Goal: Task Accomplishment & Management: Manage account settings

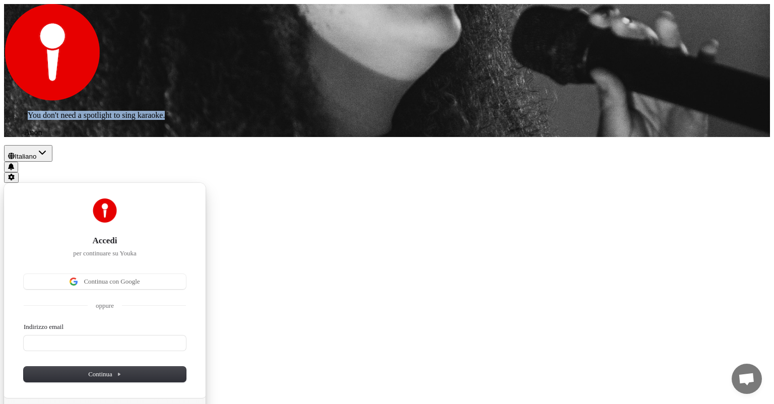
drag, startPoint x: 20, startPoint y: 367, endPoint x: 190, endPoint y: 364, distance: 169.9
click at [190, 120] on p "“ You don't need a spotlight to sing karaoke. ”" at bounding box center [387, 115] width 726 height 9
click at [434, 303] on div "Accedi per continuare su Youka Continua con Google oppure Indirizzo email Conti…" at bounding box center [387, 315] width 766 height 265
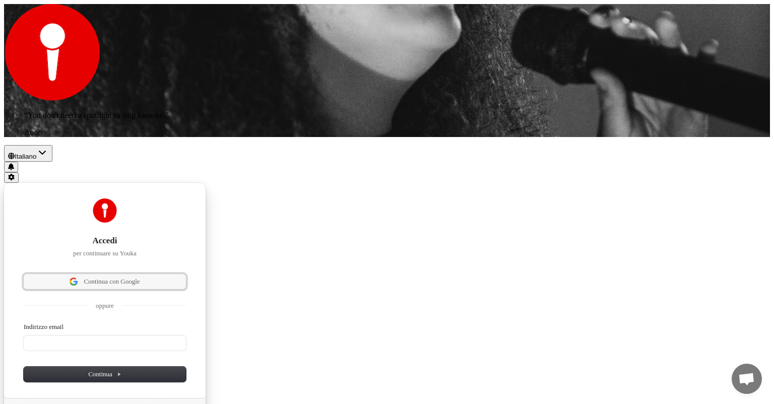
click at [186, 274] on button "Continua con Google" at bounding box center [105, 281] width 162 height 15
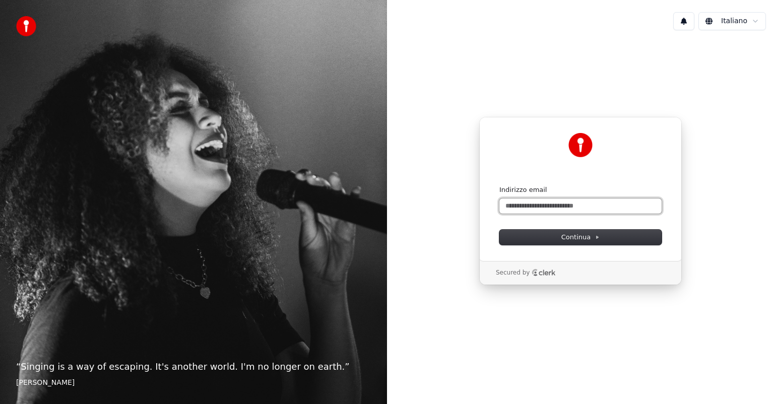
click at [596, 209] on input "Indirizzo email" at bounding box center [581, 206] width 162 height 15
click at [578, 236] on span "Continua" at bounding box center [581, 237] width 38 height 9
type input "**********"
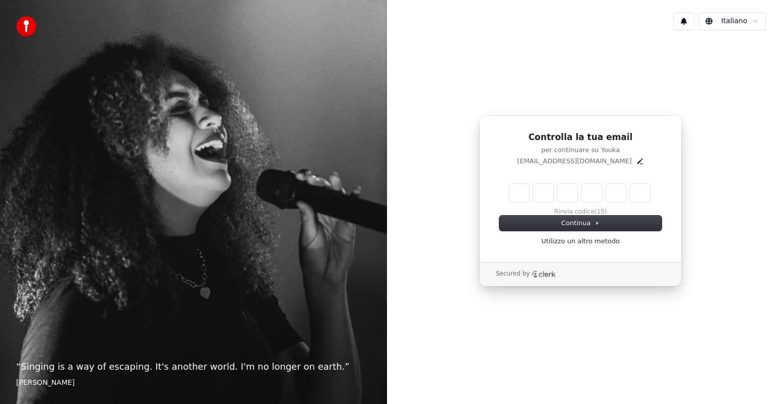
type input "*"
type input "**"
type input "*"
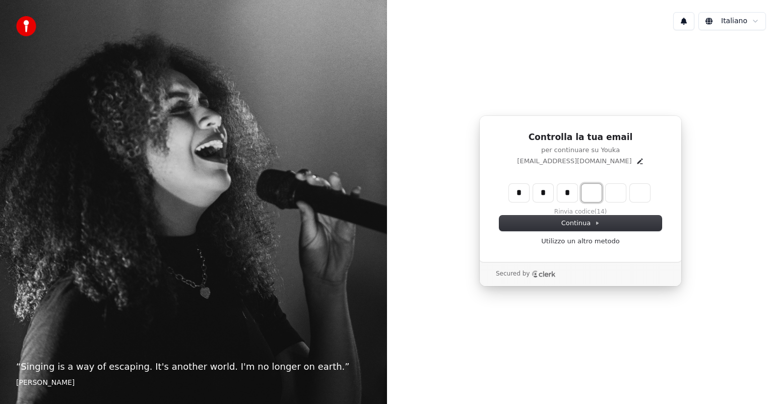
type input "***"
type input "*"
type input "****"
type input "*"
type input "******"
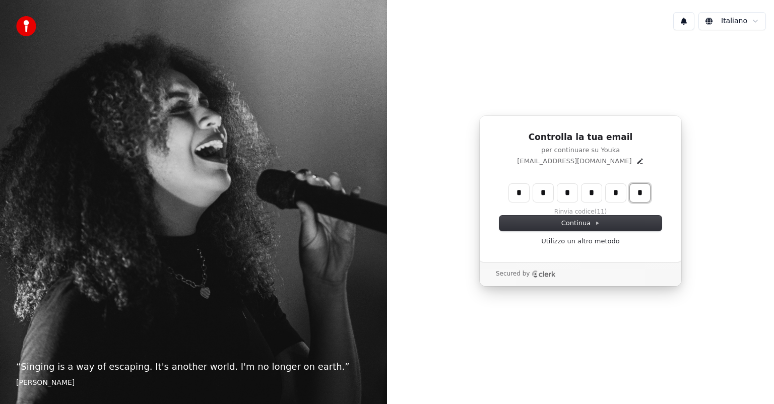
type input "*"
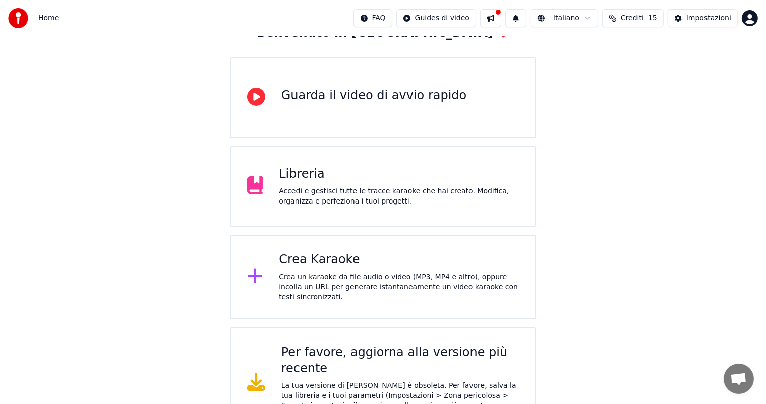
scroll to position [76, 0]
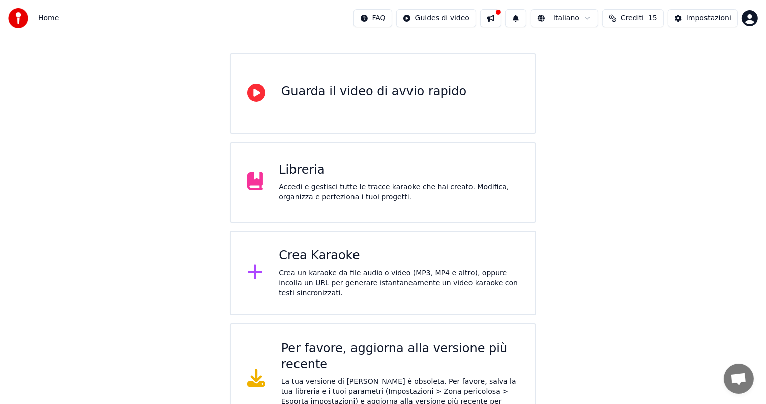
click at [331, 352] on div "Per favore, aggiorna alla versione più recente" at bounding box center [400, 357] width 238 height 32
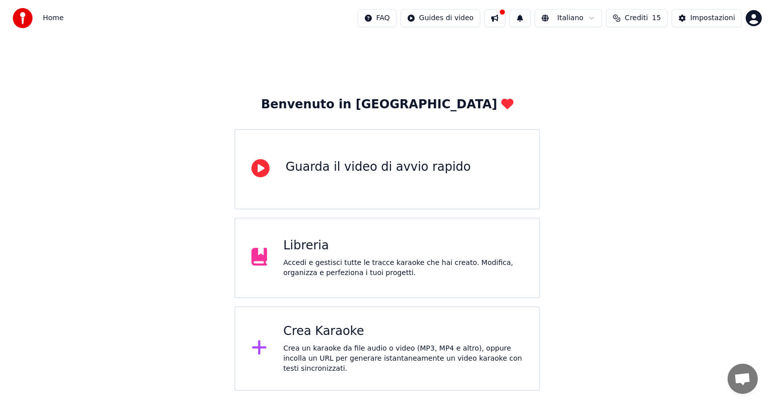
scroll to position [0, 0]
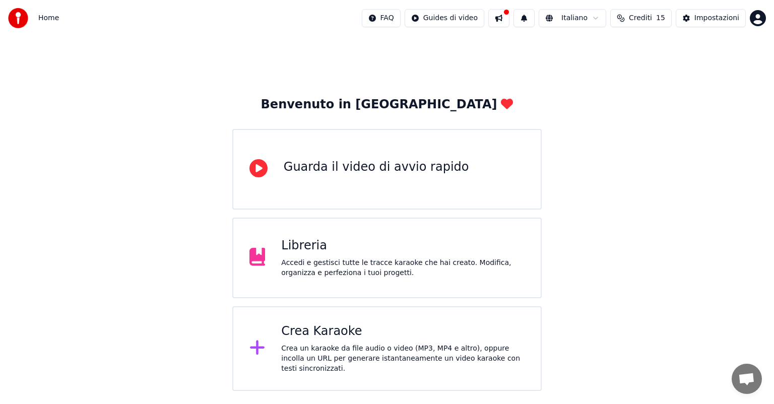
click at [361, 169] on div "Guarda il video di avvio rapido" at bounding box center [377, 167] width 186 height 16
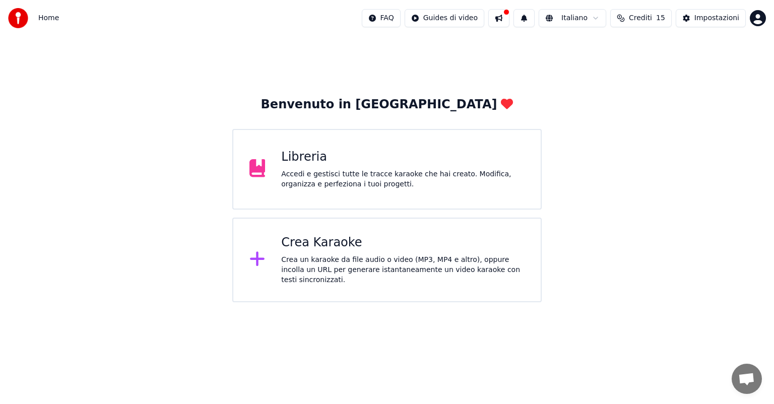
click at [356, 266] on div "Crea un karaoke da file audio o video (MP3, MP4 e altro), oppure incolla un URL…" at bounding box center [402, 270] width 243 height 30
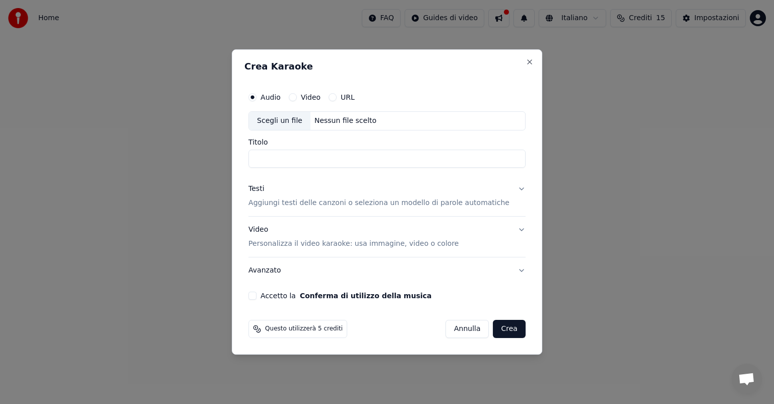
click at [464, 330] on button "Annulla" at bounding box center [468, 329] width 44 height 18
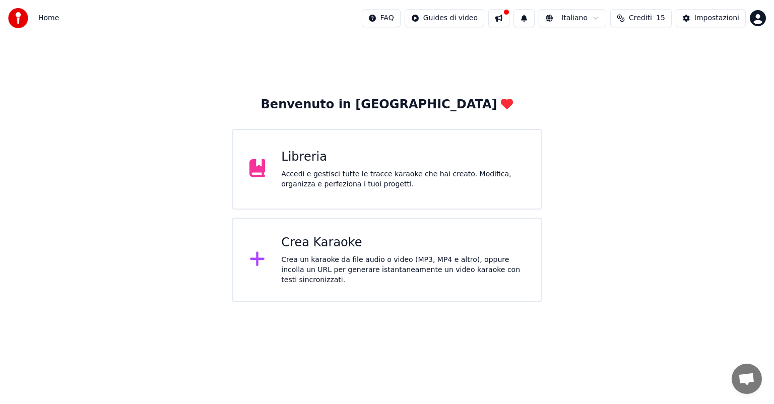
click at [501, 16] on button at bounding box center [498, 18] width 21 height 18
click at [774, 85] on div "Benvenuto in Youka Libreria Accedi e gestisci tutte le tracce karaoke che hai c…" at bounding box center [387, 169] width 774 height 266
click at [580, 119] on div "Benvenuto in Youka Libreria Accedi e gestisci tutte le tracce karaoke che hai c…" at bounding box center [387, 169] width 774 height 266
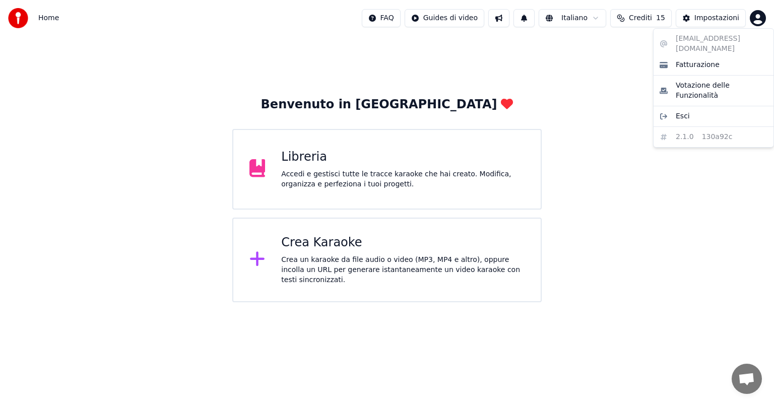
click at [757, 18] on html "Home FAQ Guides di video Italiano Crediti 15 Impostazioni Benvenuto in Youka Li…" at bounding box center [387, 151] width 774 height 302
click at [733, 57] on div "Fatturazione" at bounding box center [714, 65] width 116 height 16
